Goal: Information Seeking & Learning: Find specific fact

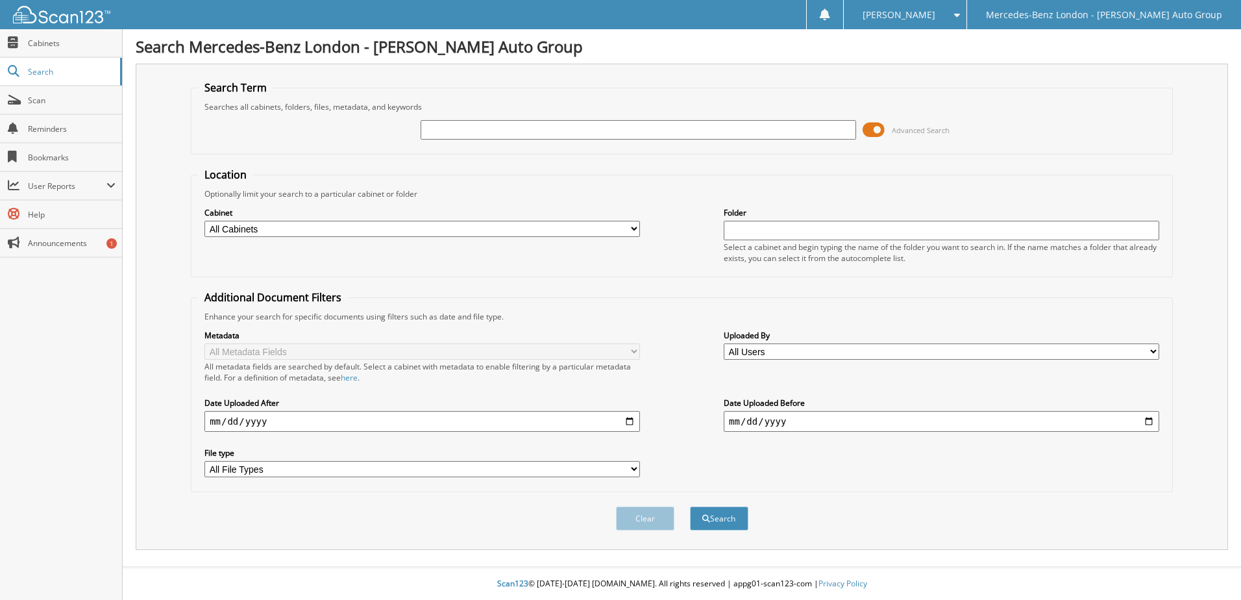
click at [496, 129] on input "text" at bounding box center [638, 129] width 435 height 19
type input "332063"
click at [690, 506] on button "Search" at bounding box center [719, 518] width 58 height 24
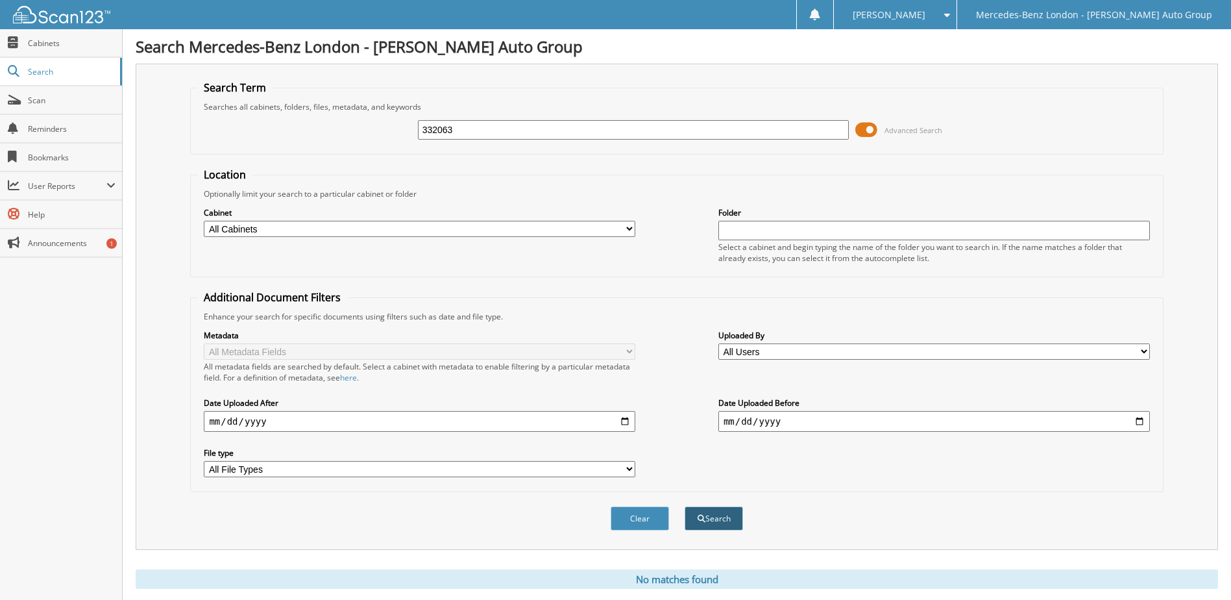
click at [720, 513] on button "Search" at bounding box center [714, 518] width 58 height 24
click at [472, 128] on input "332063" at bounding box center [634, 129] width 432 height 19
click at [536, 160] on form "Search Term Searches all cabinets, folders, files, metadata, and keywords 33206…" at bounding box center [676, 312] width 973 height 464
